Goal: Transaction & Acquisition: Book appointment/travel/reservation

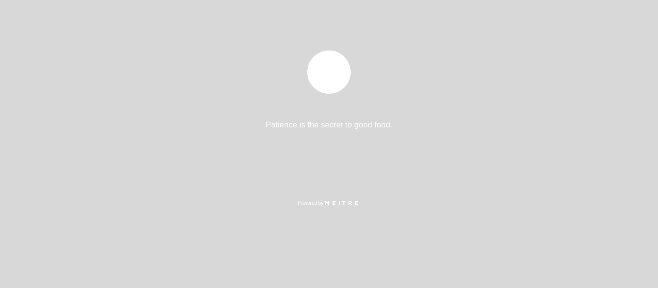
select select "es"
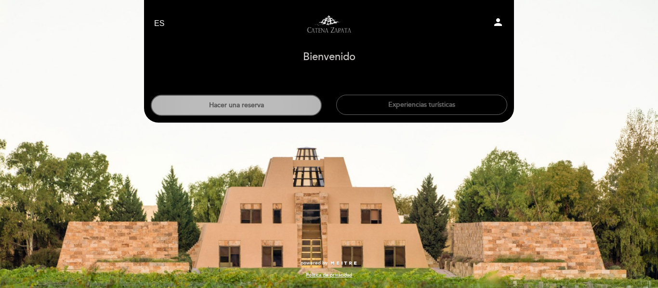
click at [293, 104] on button "Hacer una reserva" at bounding box center [236, 105] width 171 height 21
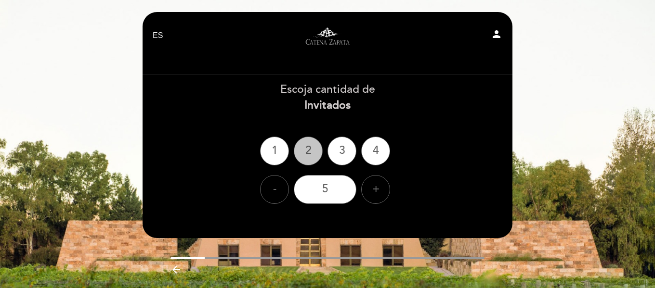
click at [310, 154] on div "2" at bounding box center [308, 151] width 29 height 29
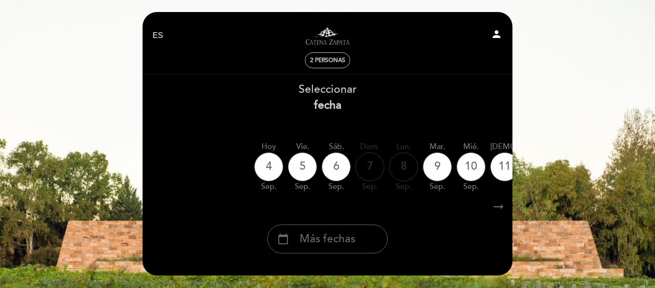
click at [359, 228] on div "calendar_today Más fechas" at bounding box center [327, 239] width 120 height 29
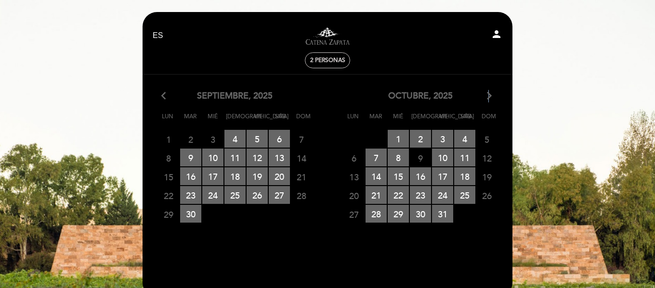
click at [487, 94] on icon "arrow_forward_ios" at bounding box center [489, 96] width 9 height 13
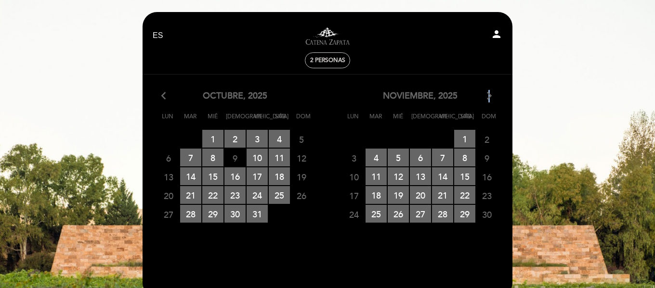
click at [487, 94] on icon "arrow_forward_ios" at bounding box center [489, 96] width 9 height 13
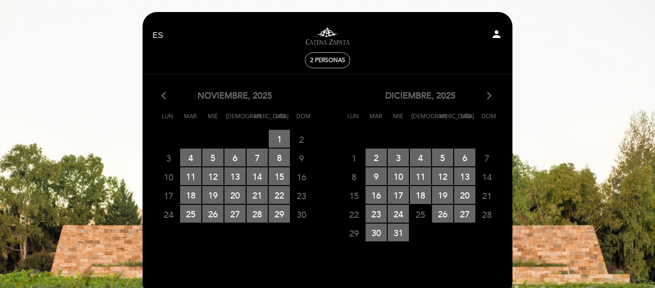
click at [161, 97] on icon "arrow_back_ios" at bounding box center [165, 96] width 9 height 13
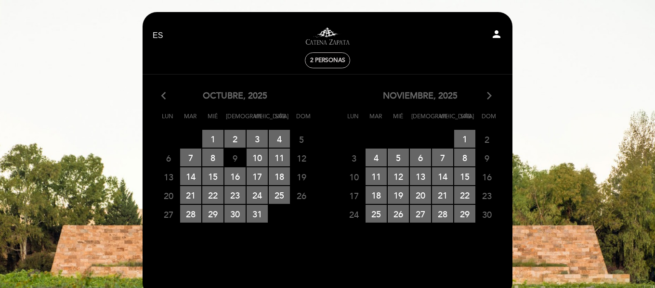
click at [487, 94] on icon "arrow_forward_ios" at bounding box center [489, 96] width 9 height 13
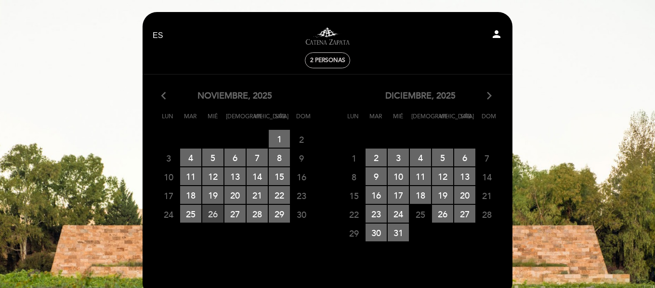
click at [216, 211] on span "26 RESERVAS DISPONIBLES" at bounding box center [212, 214] width 21 height 18
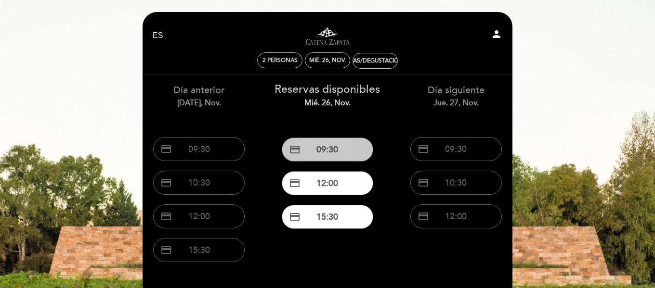
click at [329, 147] on button "credit_card 09:30" at bounding box center [327, 150] width 91 height 24
